Goal: Information Seeking & Learning: Learn about a topic

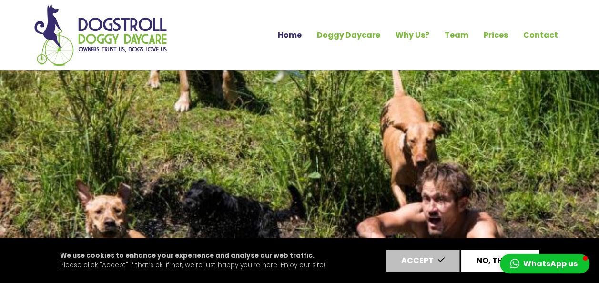
click at [487, 261] on button "No, thanks" at bounding box center [500, 261] width 78 height 22
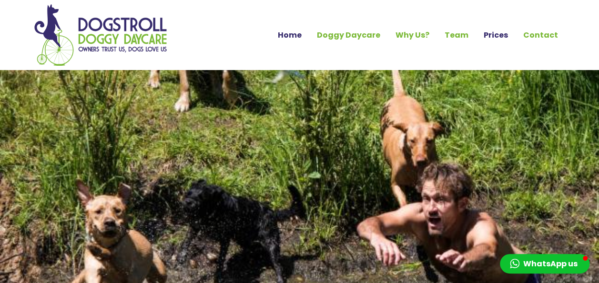
click at [501, 38] on link "Prices" at bounding box center [496, 35] width 40 height 16
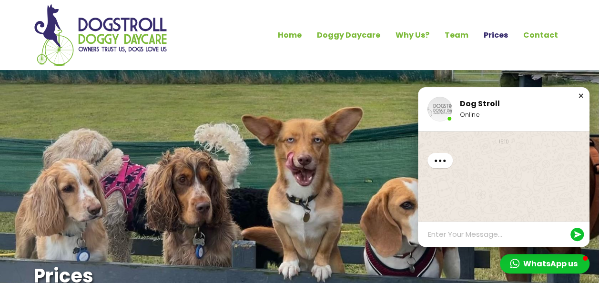
click at [578, 95] on div "Close chat window" at bounding box center [581, 96] width 10 height 10
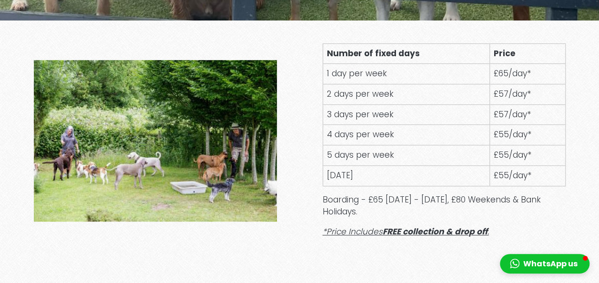
scroll to position [310, 0]
